Goal: Use online tool/utility: Use online tool/utility

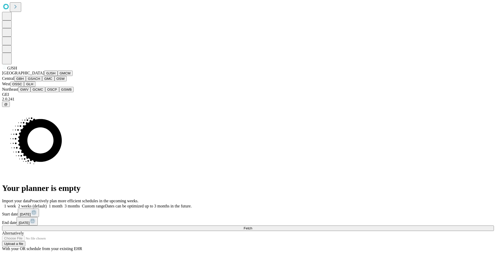
click at [44, 76] on button "GJSH" at bounding box center [50, 72] width 13 height 5
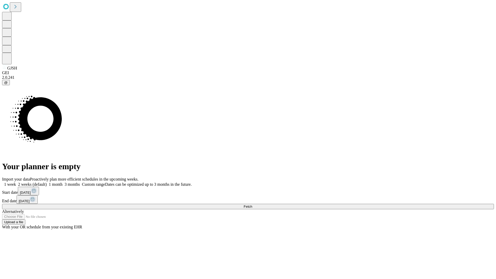
click at [252, 204] on span "Fetch" at bounding box center [247, 206] width 9 height 4
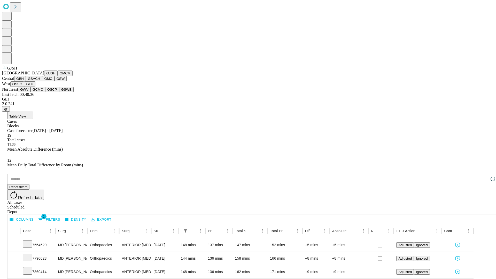
click at [58, 76] on button "GMCM" at bounding box center [65, 72] width 15 height 5
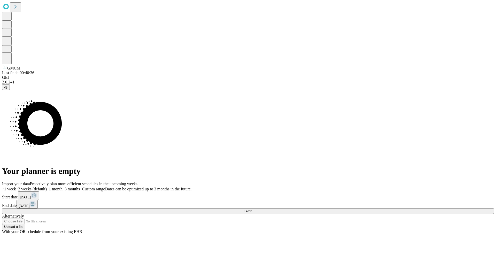
click at [252, 209] on span "Fetch" at bounding box center [247, 211] width 9 height 4
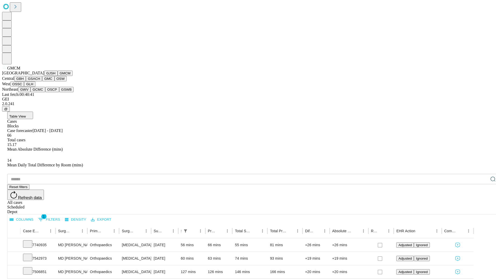
click at [26, 81] on button "GBH" at bounding box center [20, 78] width 12 height 5
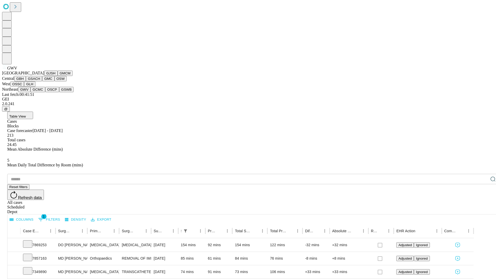
click at [40, 92] on button "GCMC" at bounding box center [37, 89] width 15 height 5
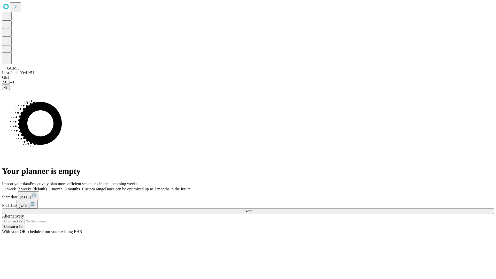
click at [252, 209] on span "Fetch" at bounding box center [247, 211] width 9 height 4
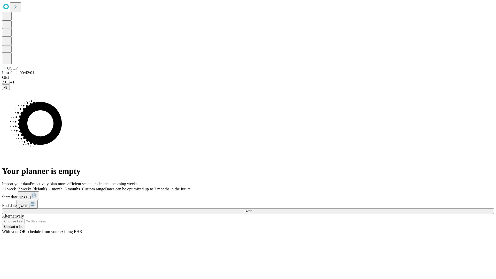
click at [252, 209] on span "Fetch" at bounding box center [247, 211] width 9 height 4
